Goal: Task Accomplishment & Management: Manage account settings

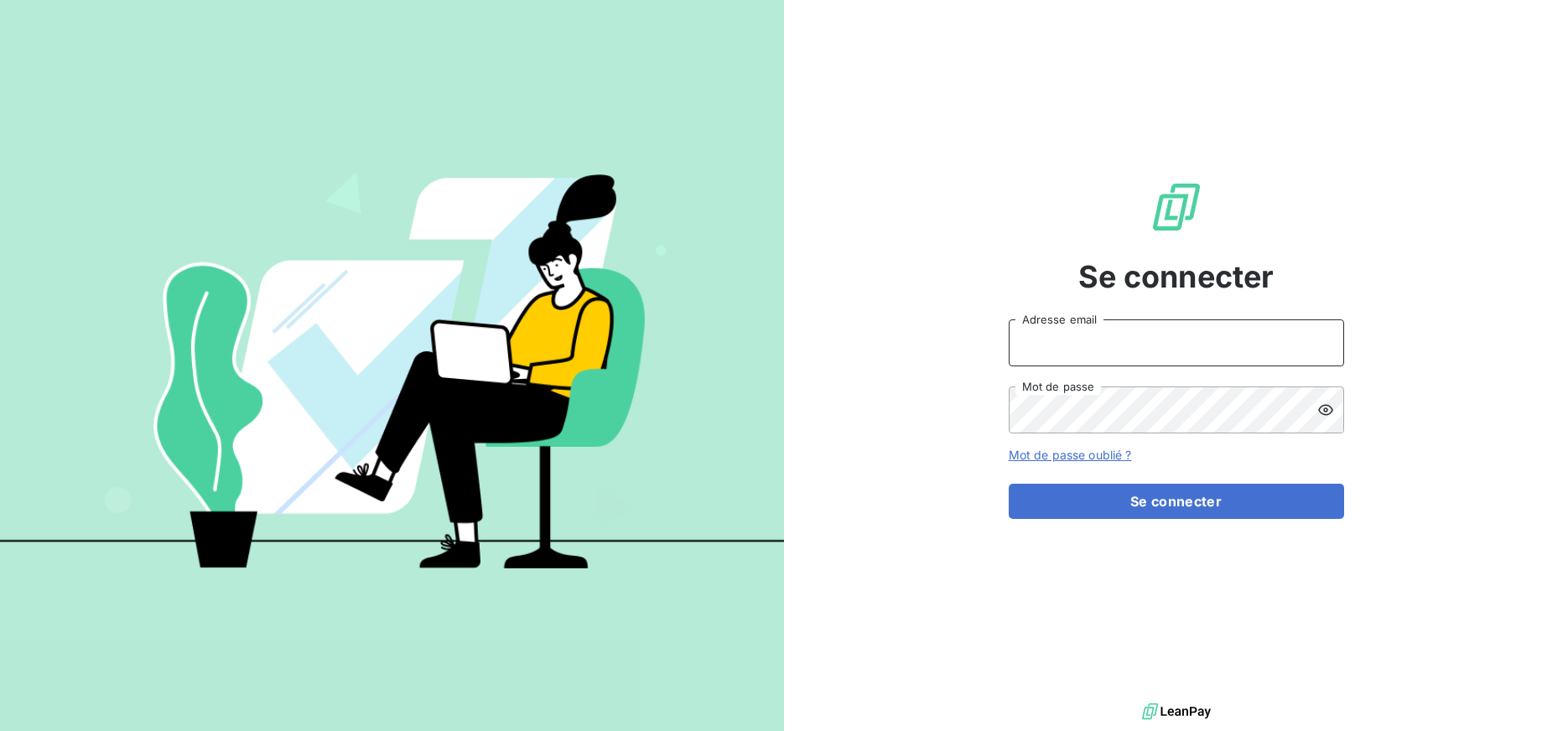
click at [1115, 350] on input "Adresse email" at bounding box center [1176, 342] width 335 height 47
drag, startPoint x: 1062, startPoint y: 341, endPoint x: 1156, endPoint y: 351, distance: 94.5
click at [1156, 351] on input "admin@3dcelo" at bounding box center [1176, 342] width 335 height 47
type input "admin@deepidoo"
click at [1009, 484] on button "Se connecter" at bounding box center [1176, 501] width 335 height 35
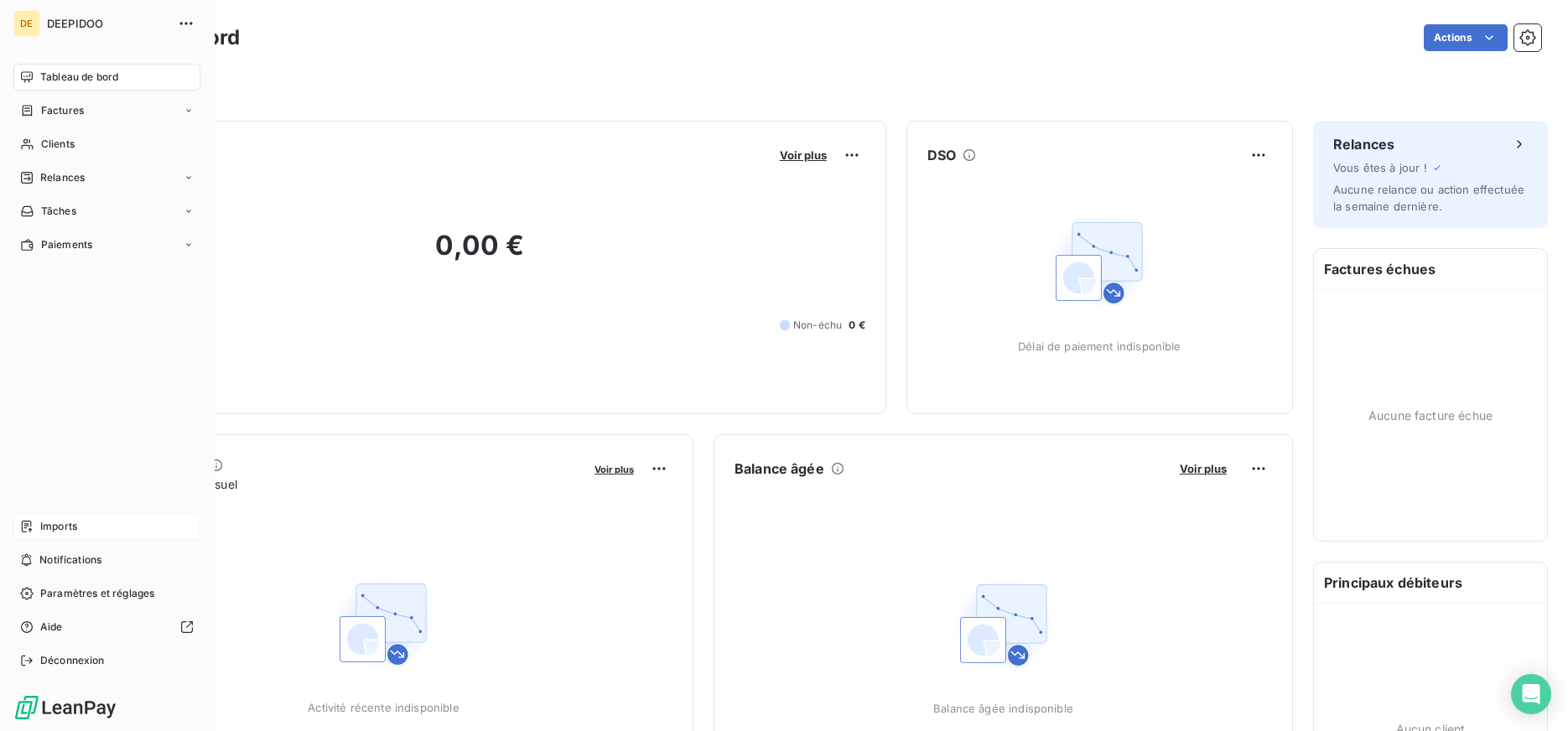
click at [38, 530] on div "Imports" at bounding box center [106, 526] width 187 height 27
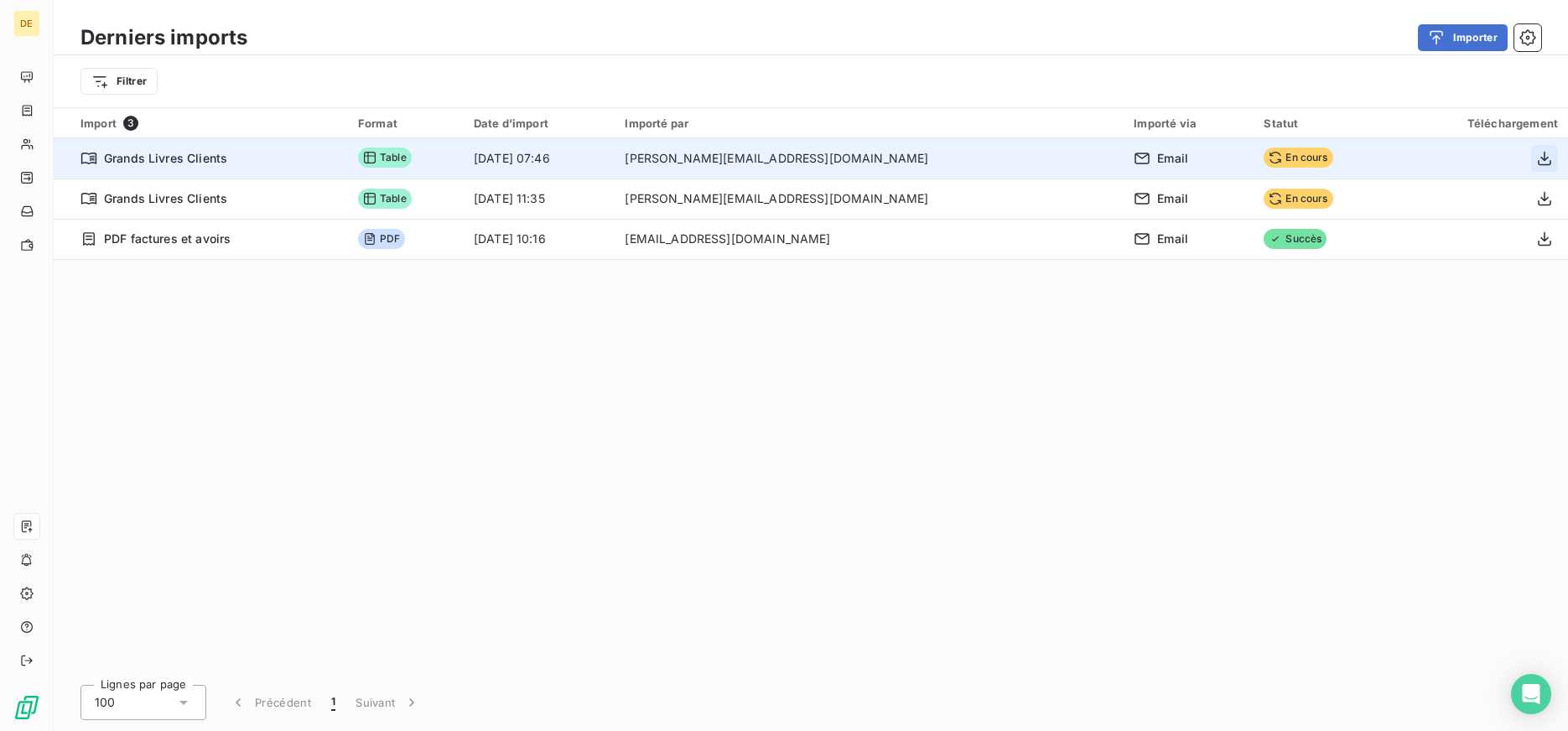
click at [1538, 158] on icon "button" at bounding box center [1543, 158] width 17 height 17
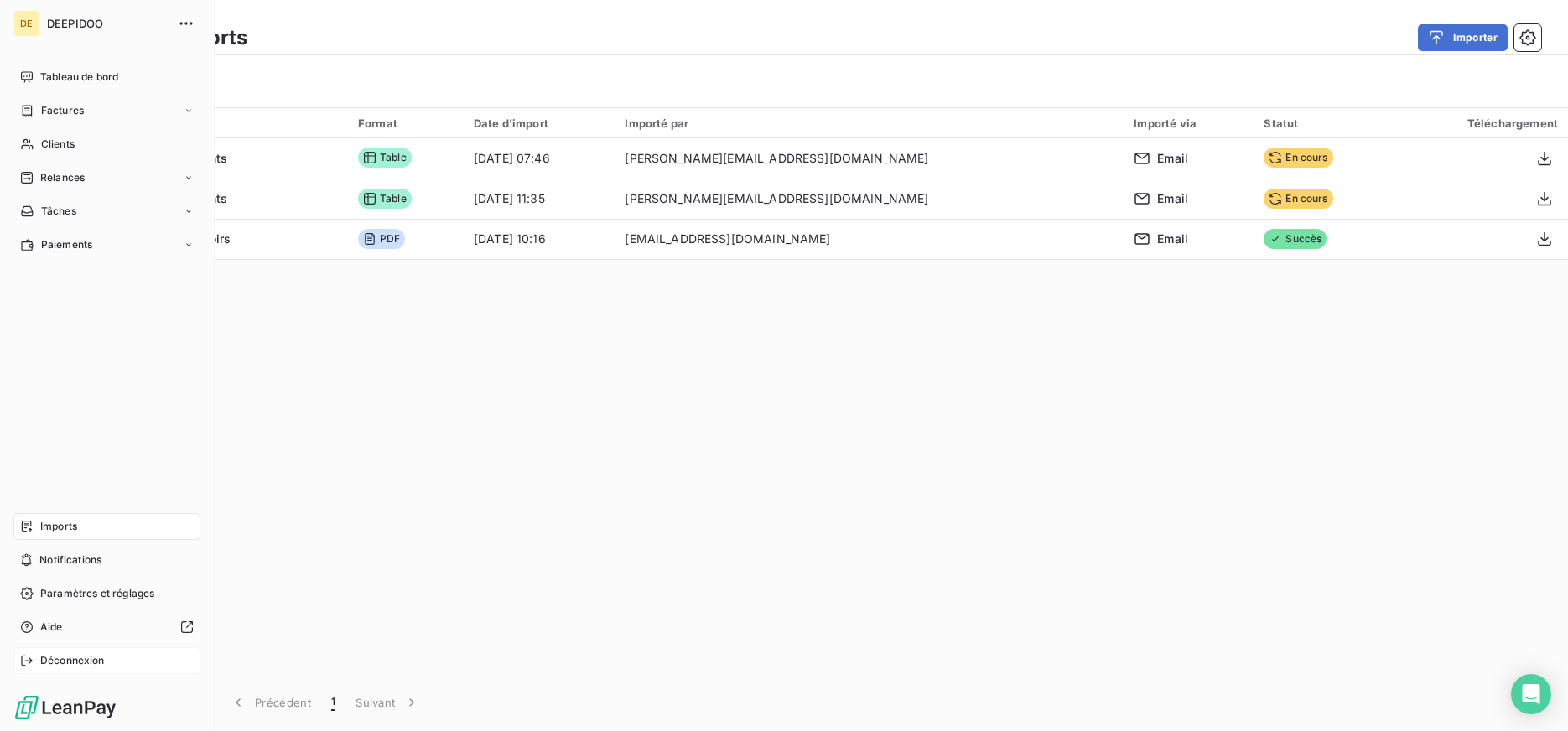
click at [33, 663] on div "Déconnexion" at bounding box center [106, 660] width 187 height 27
